Goal: Task Accomplishment & Management: Manage account settings

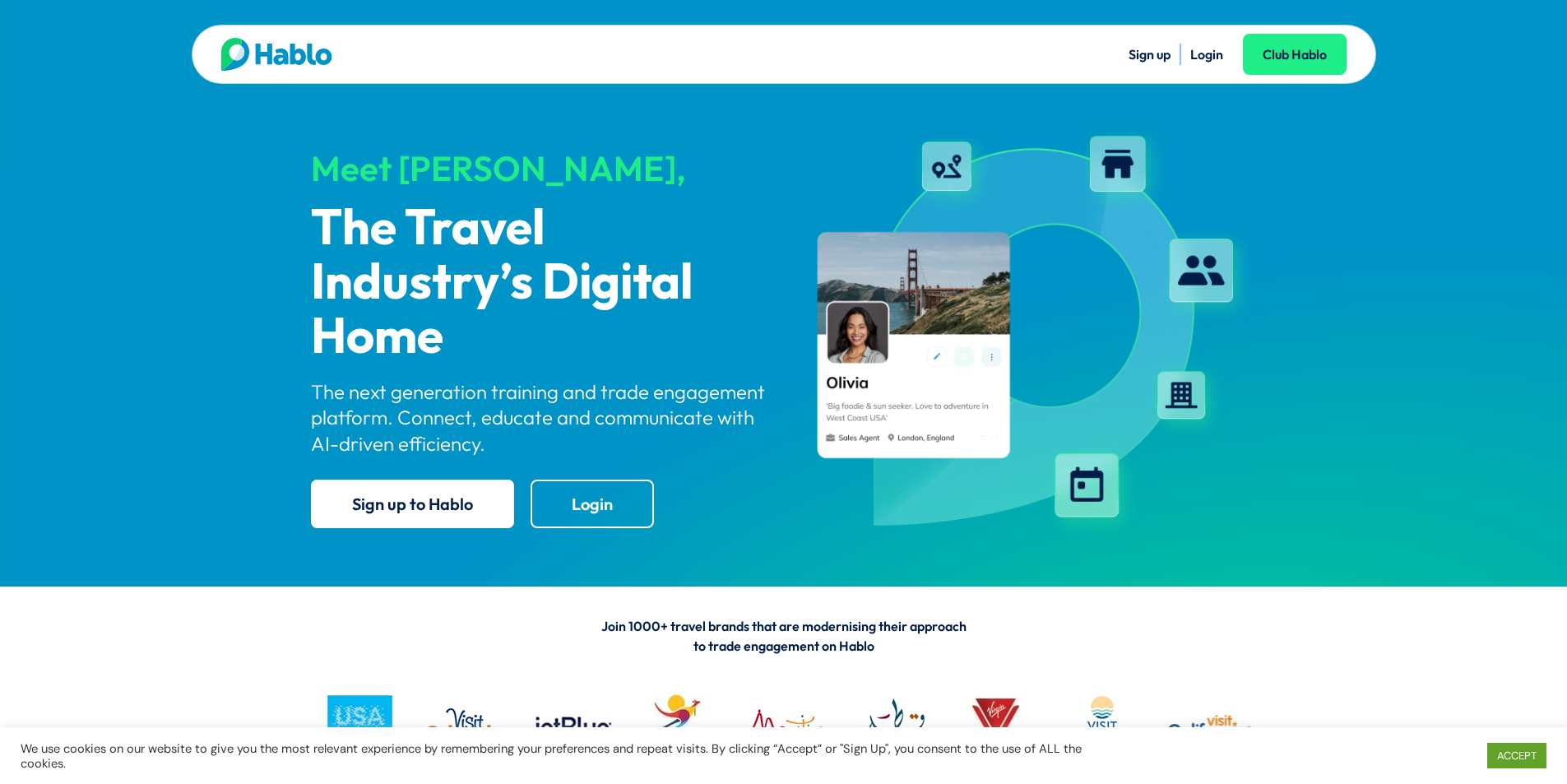
click at [1220, 64] on li "Login" at bounding box center [1206, 54] width 33 height 21
click at [1212, 63] on li "Login" at bounding box center [1206, 54] width 33 height 21
click at [1211, 56] on link "Login" at bounding box center [1206, 54] width 33 height 16
click at [1419, 203] on div "Sign up Login Club Hablo Meet [PERSON_NAME], The Travel Industry’s Digital Home…" at bounding box center [783, 293] width 1567 height 587
click at [1204, 55] on link "Login" at bounding box center [1206, 54] width 33 height 16
